Goal: Task Accomplishment & Management: Use online tool/utility

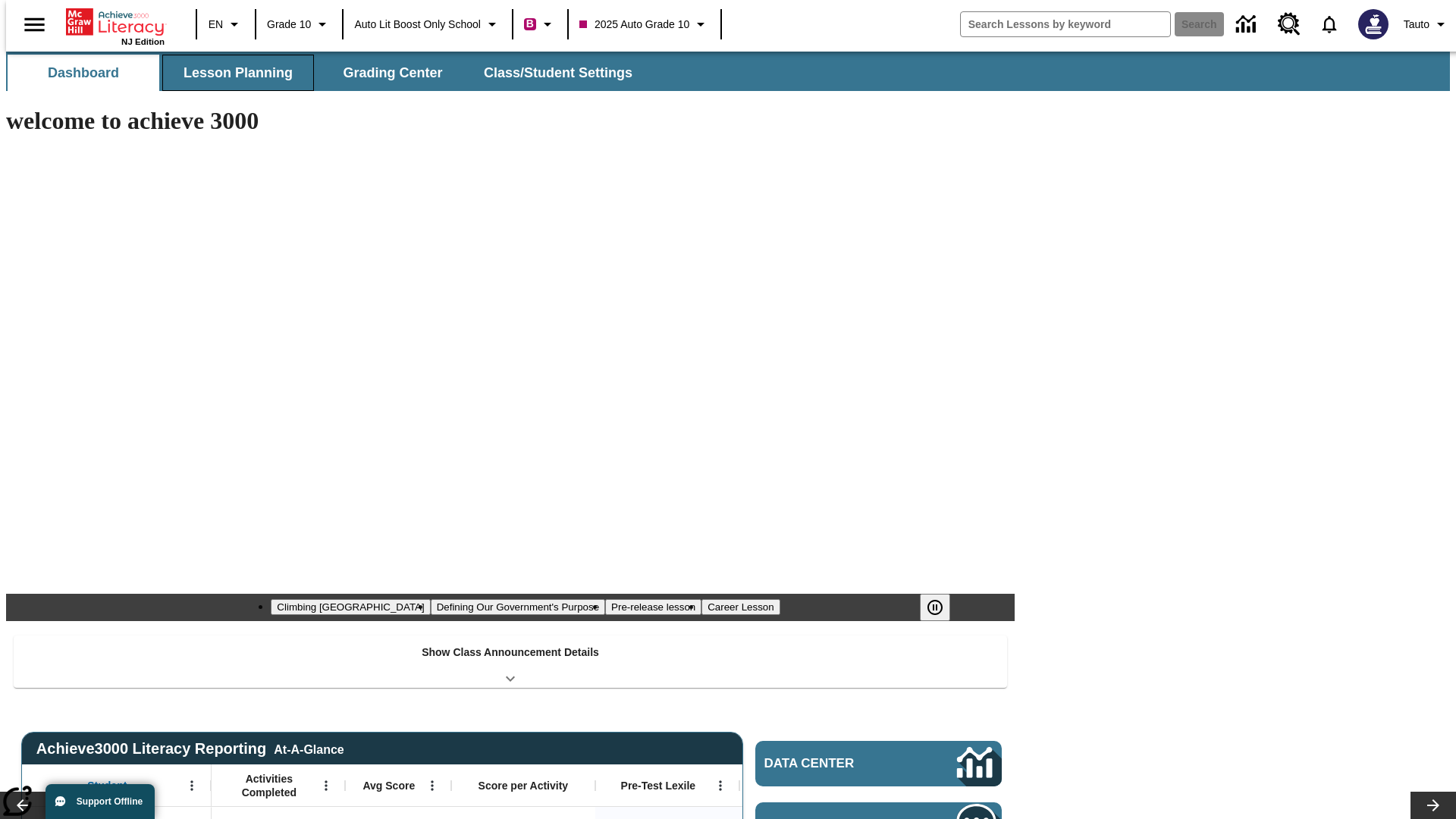
click at [232, 73] on button "Lesson Planning" at bounding box center [239, 73] width 152 height 36
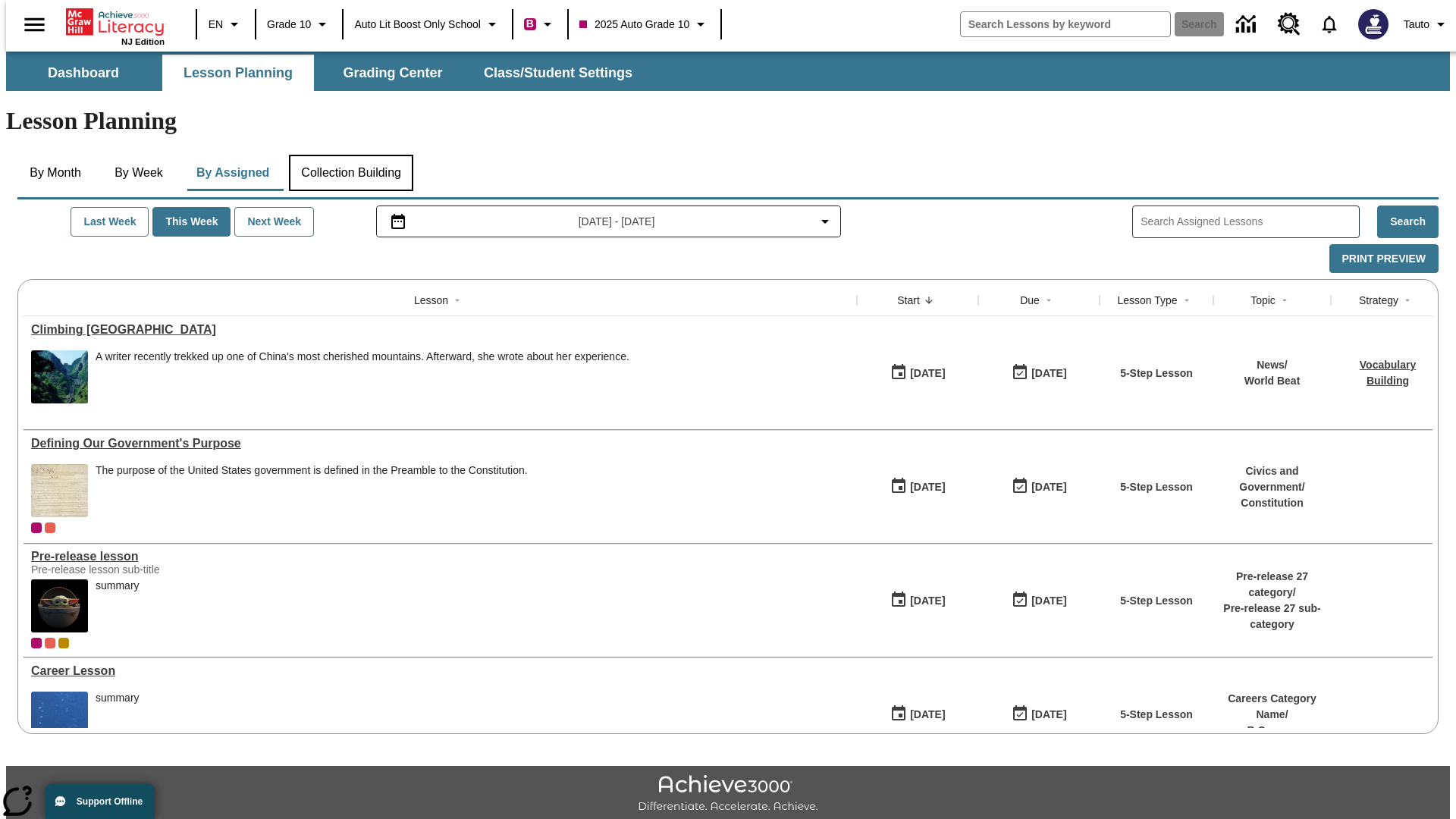
click at [350, 154] on button "Collection Building" at bounding box center [351, 173] width 125 height 36
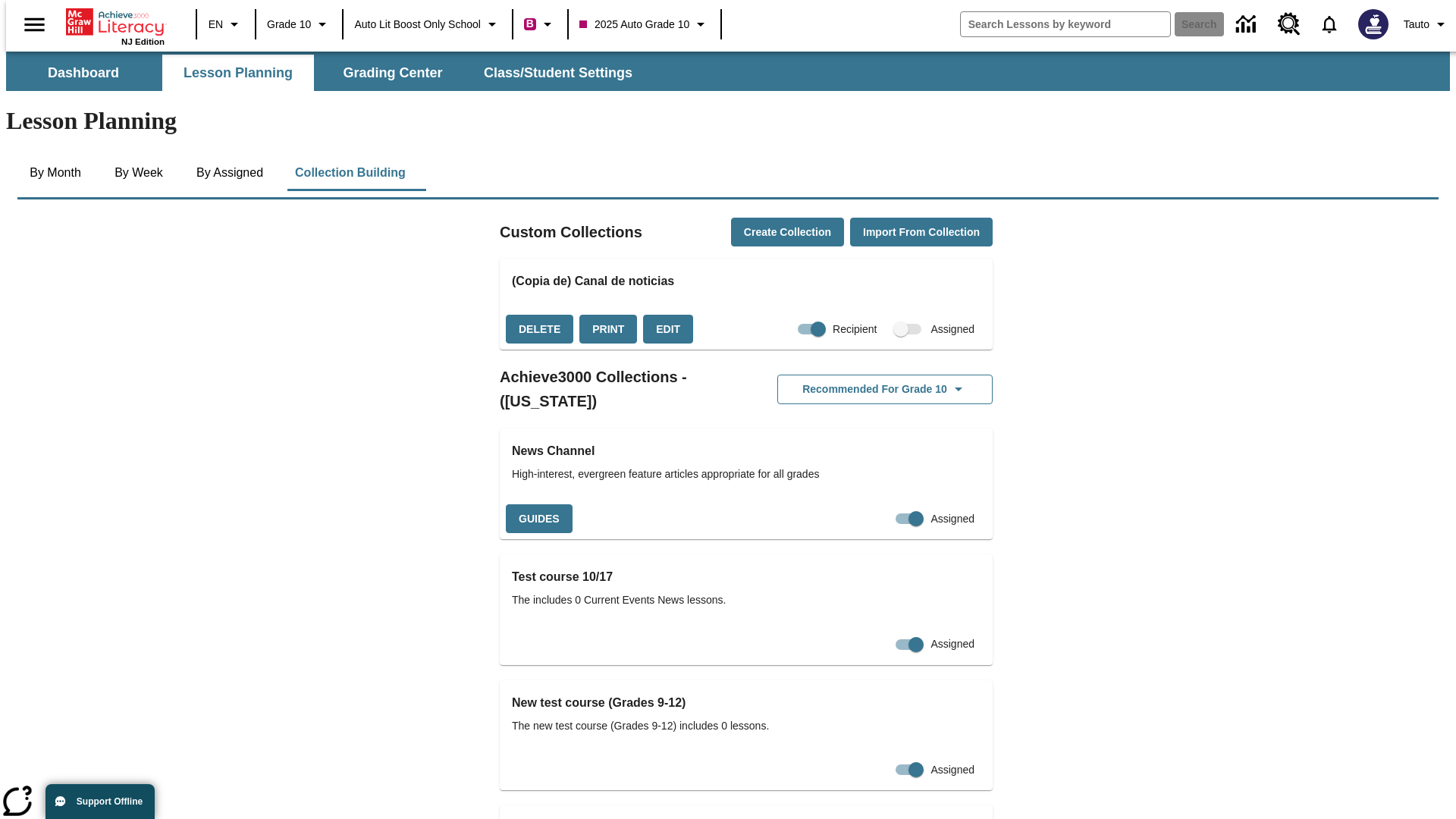
checkbox input "true"
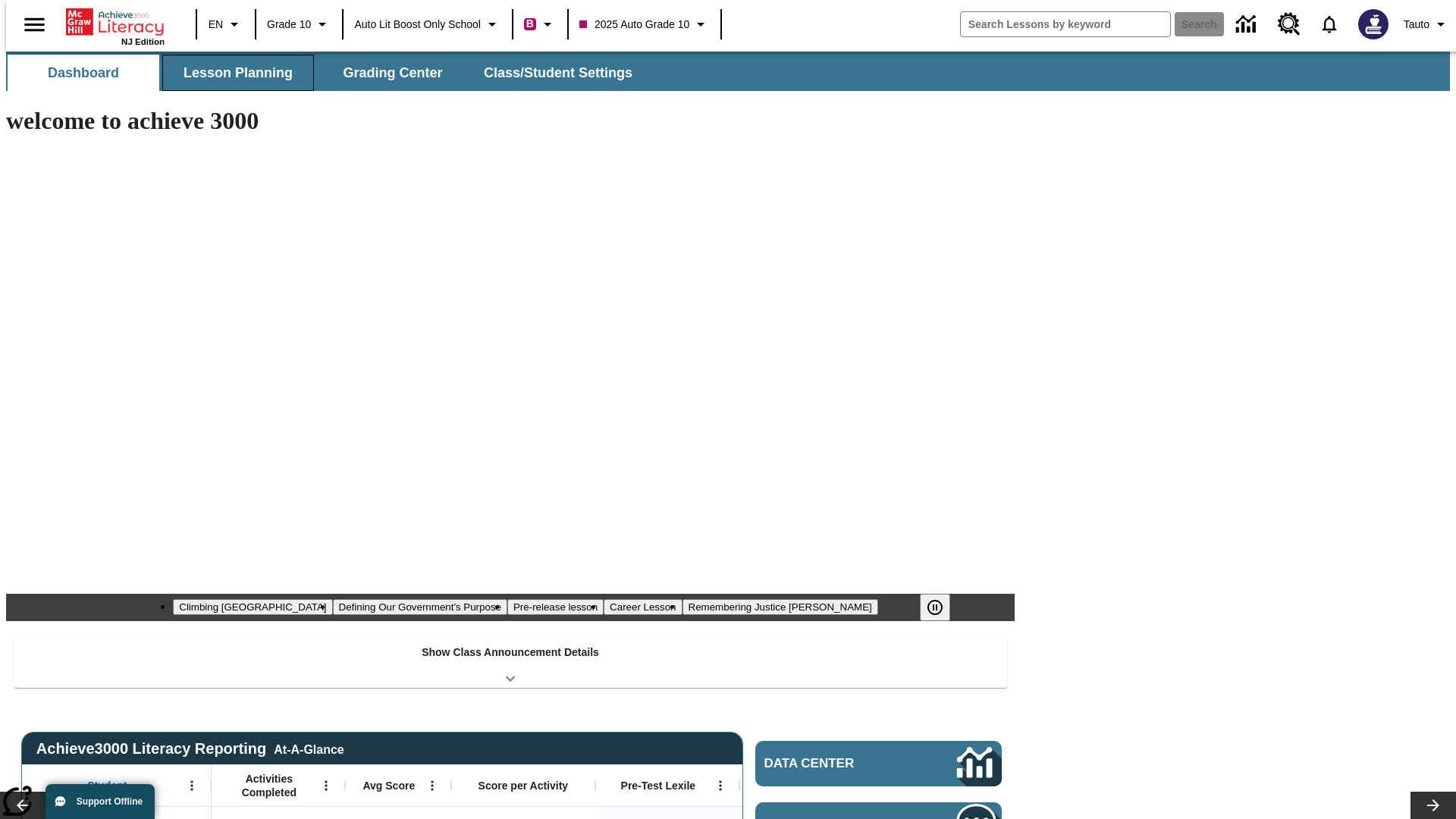
click at [232, 73] on button "Lesson Planning" at bounding box center [239, 73] width 152 height 36
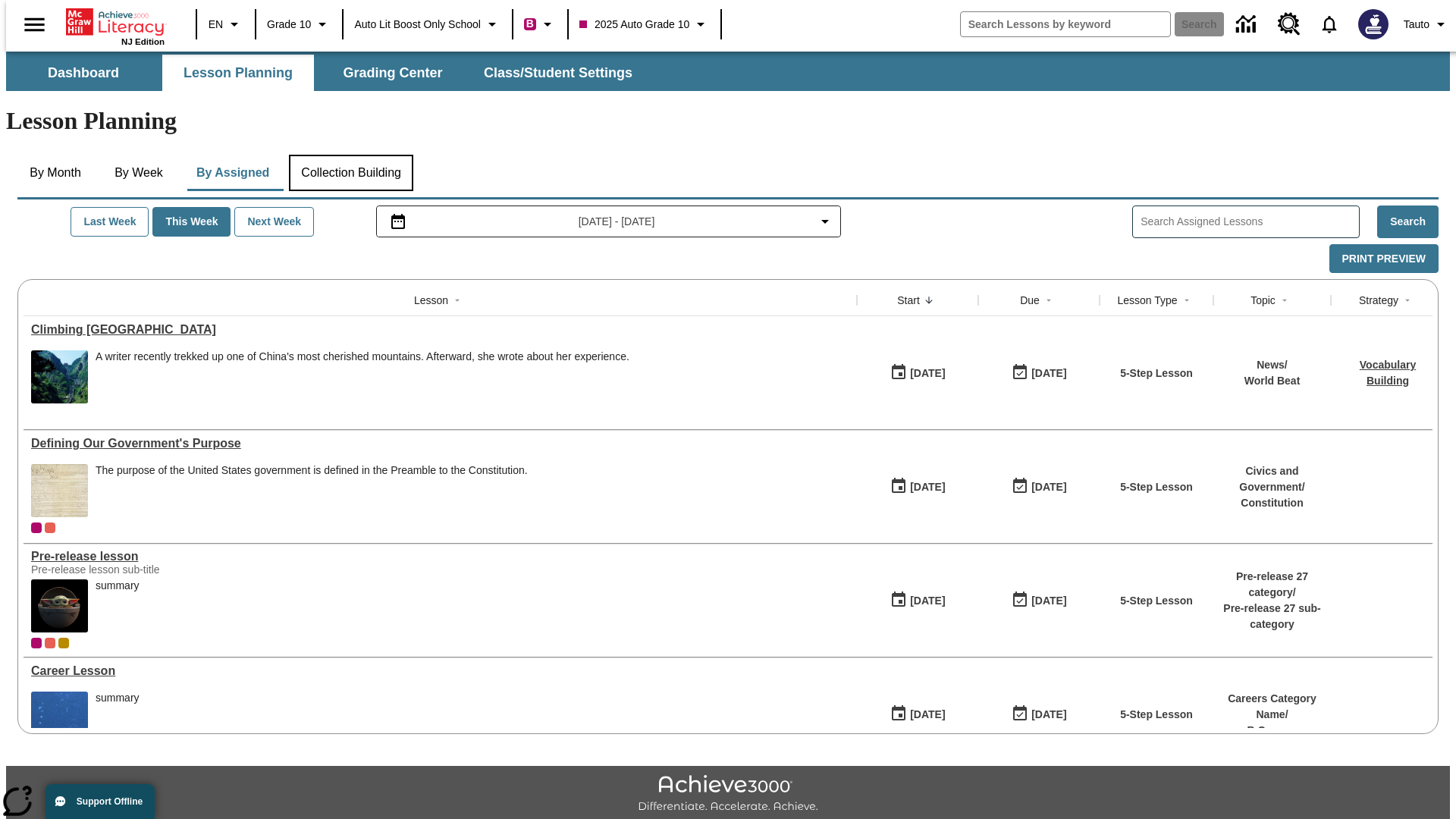
click at [350, 154] on button "Collection Building" at bounding box center [351, 173] width 125 height 36
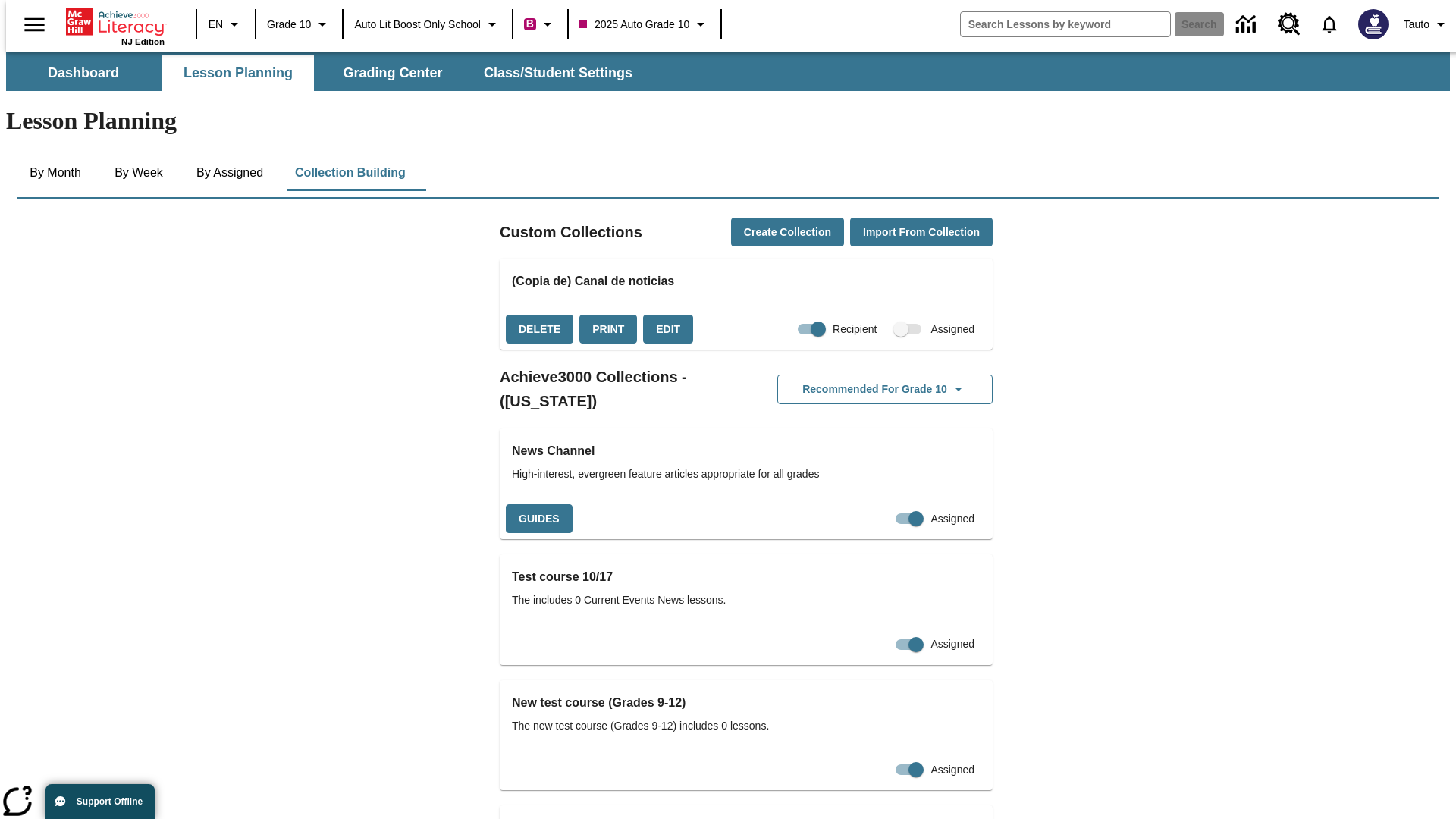
checkbox input "false"
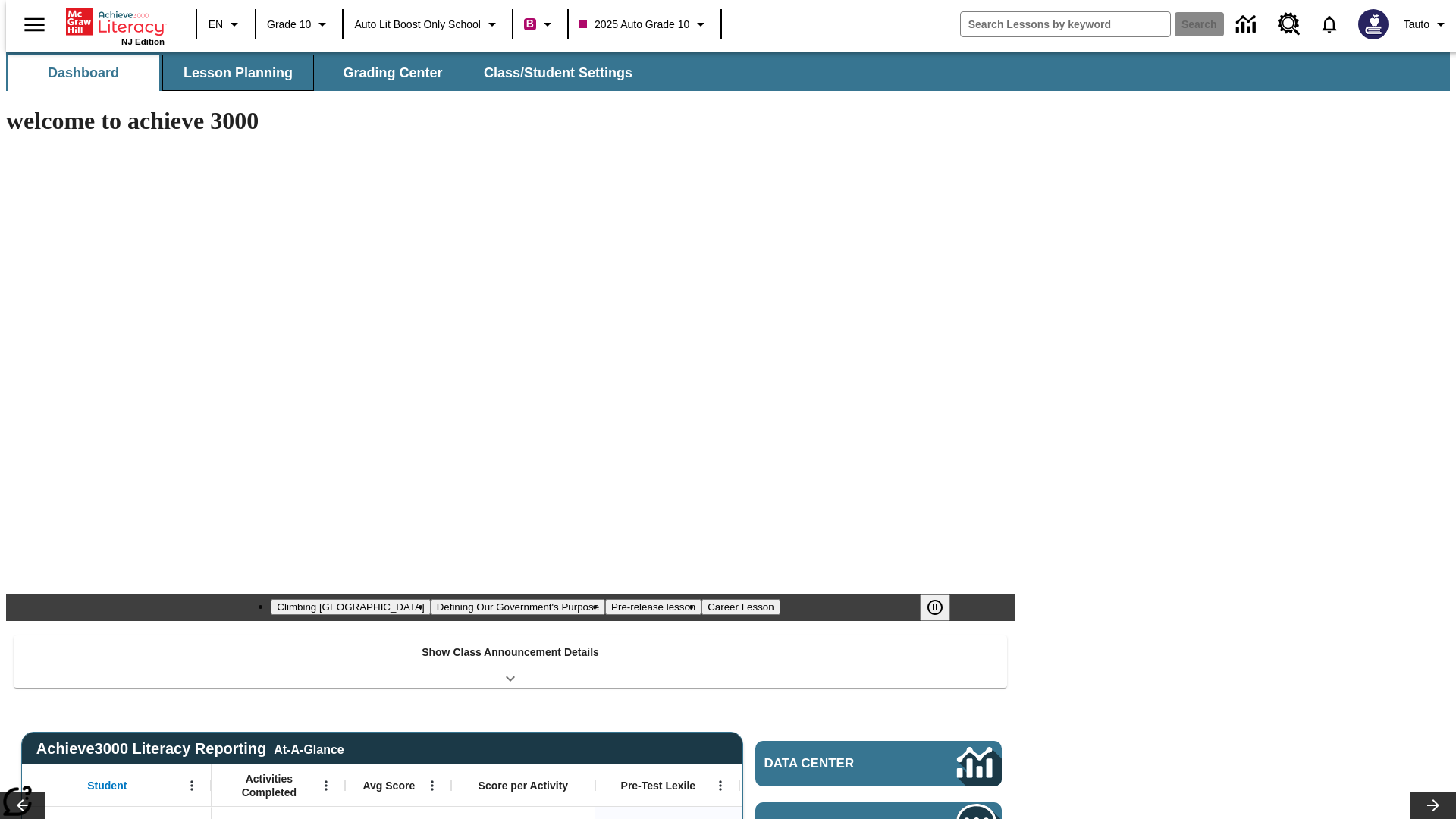
click at [232, 73] on button "Lesson Planning" at bounding box center [239, 73] width 152 height 36
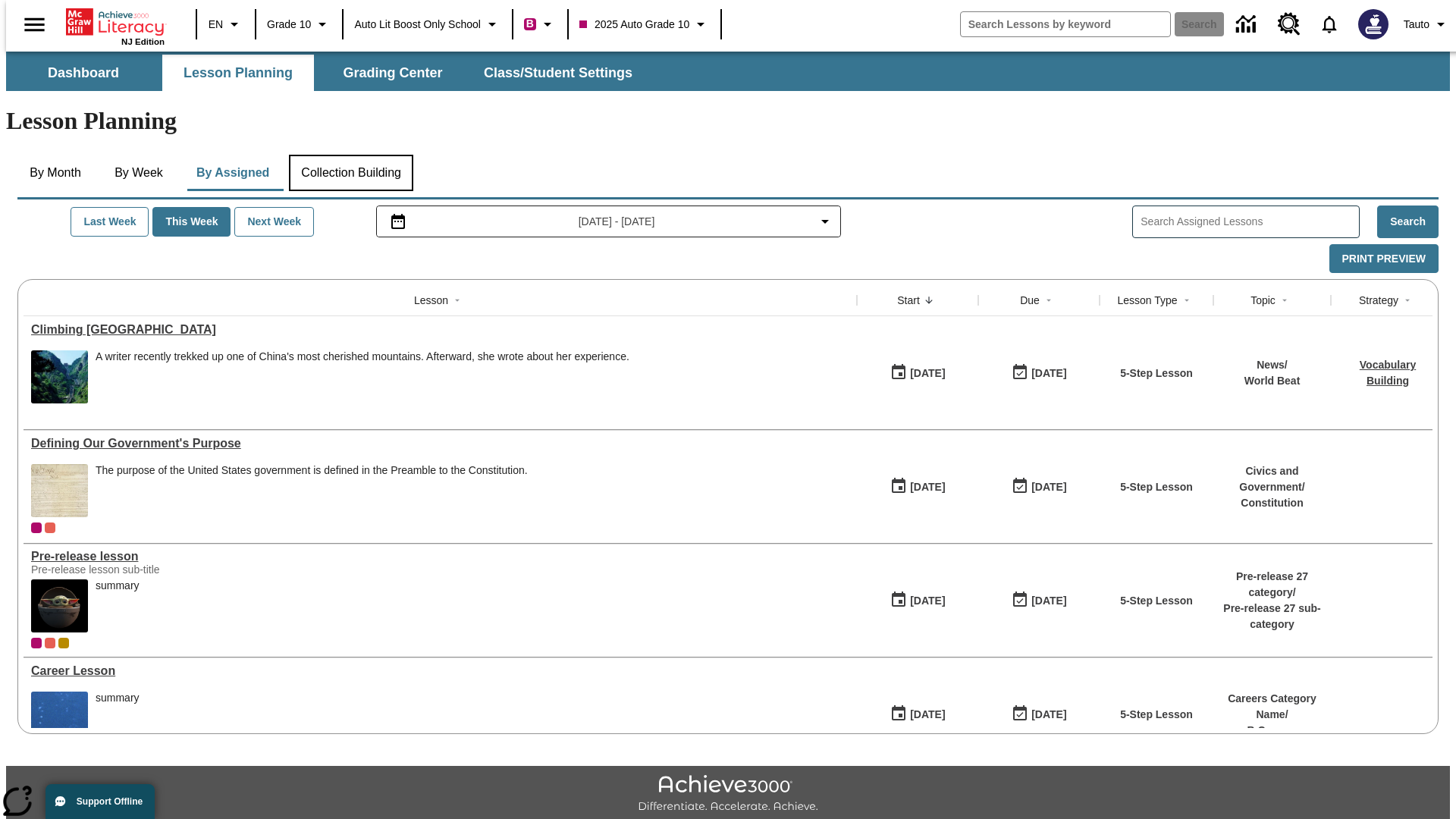
click at [350, 154] on button "Collection Building" at bounding box center [351, 173] width 125 height 36
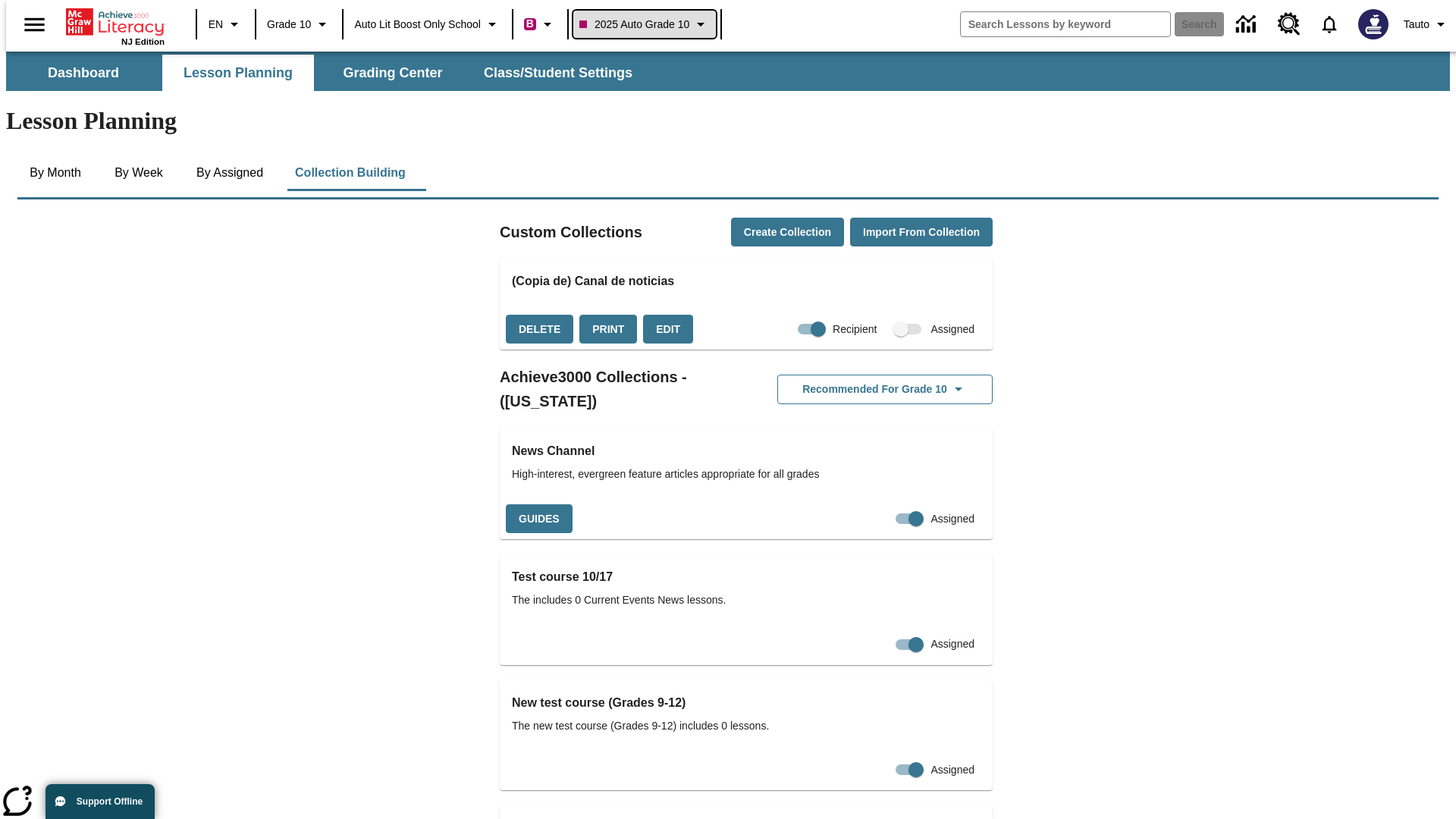
click at [649, 24] on span "2025 Auto Grade 10" at bounding box center [634, 24] width 110 height 16
